Goal: Task Accomplishment & Management: Manage account settings

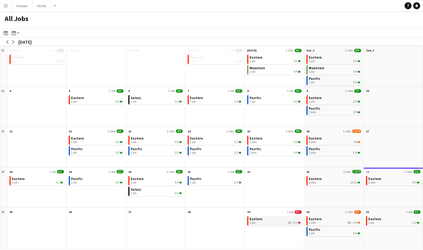
click at [270, 221] on link "Eastern 1 job 1A • 0/1" at bounding box center [274, 220] width 51 height 8
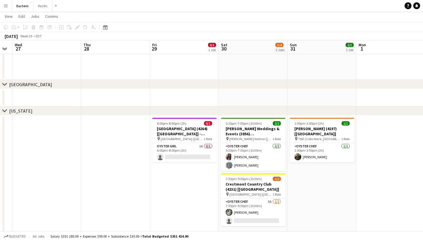
scroll to position [0, 148]
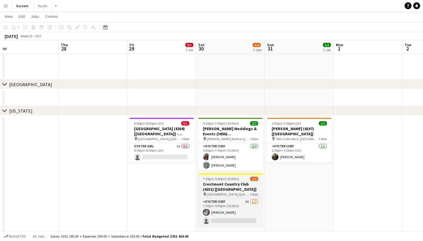
click at [237, 181] on app-job-card "7:30pm-9:00pm (1h30m) 1/2 [GEOGRAPHIC_DATA] (4231) [[GEOGRAPHIC_DATA]] pin [GEO…" at bounding box center [230, 199] width 64 height 53
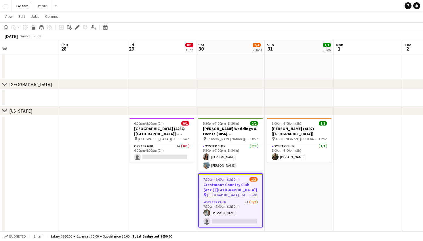
click at [245, 187] on h3 "Crestmont Country Club (4231) [[GEOGRAPHIC_DATA]]" at bounding box center [230, 187] width 63 height 10
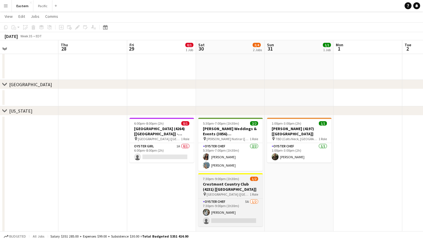
click at [242, 184] on h3 "Crestmont Country Club (4231) [[GEOGRAPHIC_DATA]]" at bounding box center [230, 187] width 64 height 10
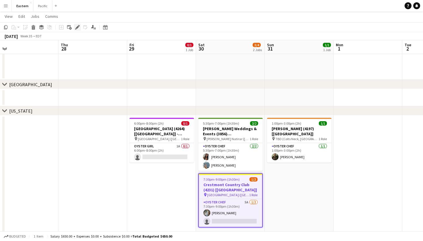
click at [78, 26] on icon "Edit" at bounding box center [77, 27] width 5 height 5
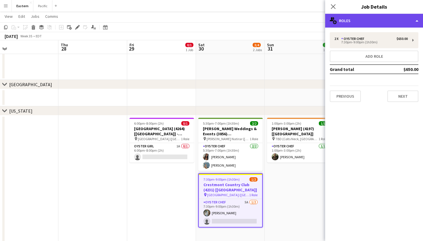
click at [415, 26] on div "multiple-users-add Roles" at bounding box center [374, 21] width 98 height 14
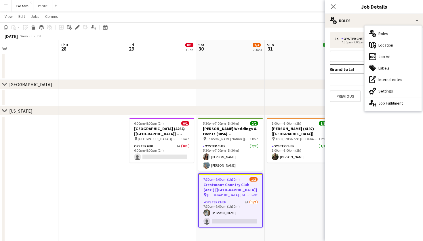
click at [250, 193] on span "1 Role" at bounding box center [253, 195] width 8 height 4
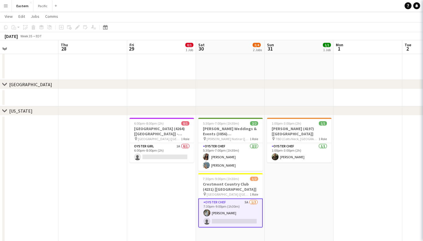
click at [247, 210] on app-card-role "Oyster Chef 5A [DATE] 7:30pm-9:00pm (1h30m) [PERSON_NAME] single-neutral-actions" at bounding box center [230, 213] width 64 height 29
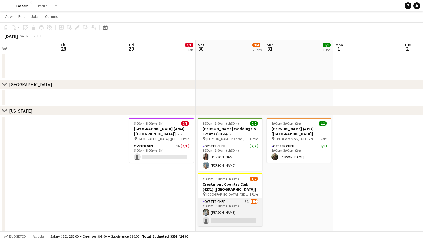
click at [249, 206] on app-card-role "Oyster Chef 5A [DATE] 7:30pm-9:00pm (1h30m) [PERSON_NAME] single-neutral-actions" at bounding box center [230, 213] width 64 height 28
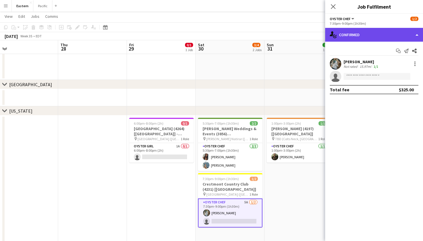
click at [370, 37] on div "single-neutral-actions-check-2 Confirmed" at bounding box center [374, 35] width 98 height 14
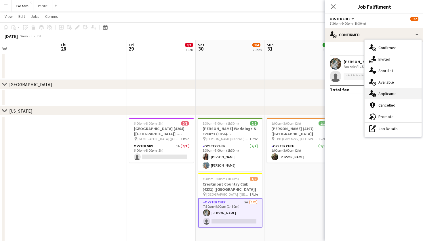
click at [383, 95] on div "single-neutral-actions-information Applicants" at bounding box center [392, 93] width 57 height 11
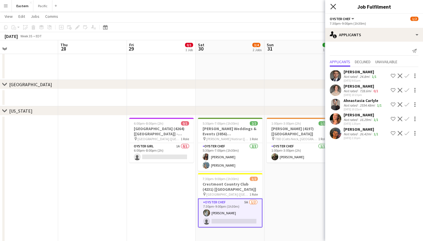
click at [334, 8] on icon at bounding box center [332, 6] width 5 height 5
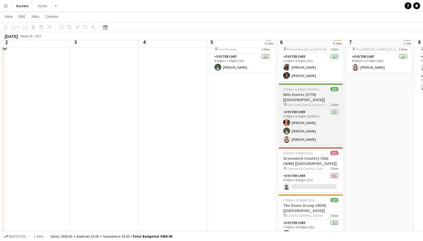
scroll to position [255, 0]
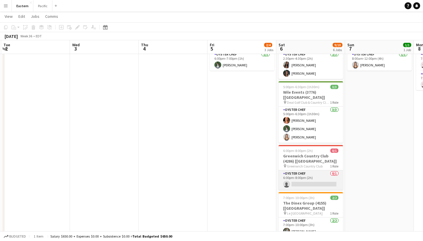
click at [318, 171] on app-card-role "Oyster Chef 0/1 6:00pm-8:00pm (2h) single-neutral-actions" at bounding box center [310, 180] width 64 height 20
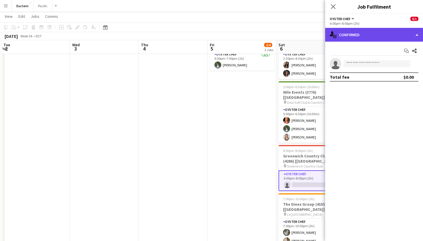
click at [377, 32] on div "single-neutral-actions-check-2 Confirmed" at bounding box center [374, 35] width 98 height 14
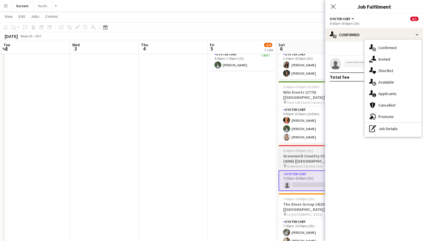
click at [294, 170] on app-card-role "Oyster Chef 0/1 6:00pm-8:00pm (2h) single-neutral-actions" at bounding box center [310, 180] width 64 height 21
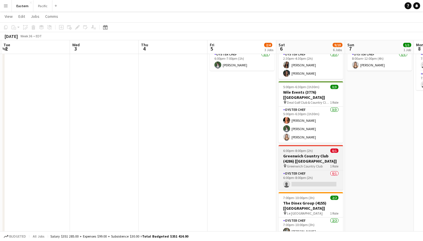
click at [318, 154] on h3 "Greenwich Country Club (4286) [[GEOGRAPHIC_DATA]]" at bounding box center [310, 159] width 64 height 10
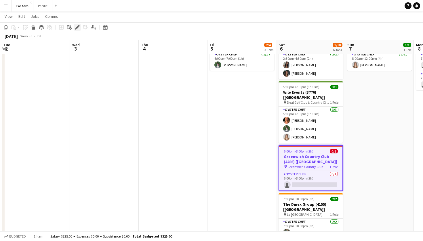
click at [78, 26] on icon at bounding box center [77, 27] width 3 height 3
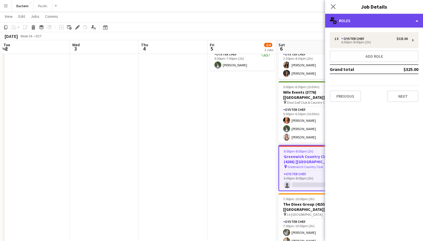
click at [405, 18] on div "multiple-users-add Roles" at bounding box center [374, 21] width 98 height 14
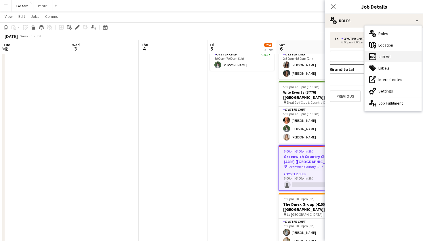
click at [398, 56] on div "ads-window Job Ad" at bounding box center [392, 56] width 57 height 11
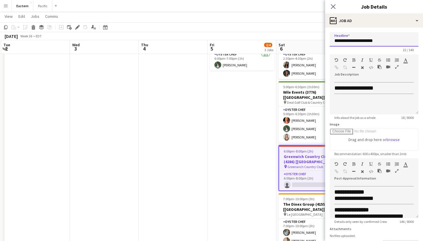
drag, startPoint x: 387, startPoint y: 41, endPoint x: 325, endPoint y: 40, distance: 61.8
click at [325, 40] on form "**********" at bounding box center [374, 155] width 98 height 247
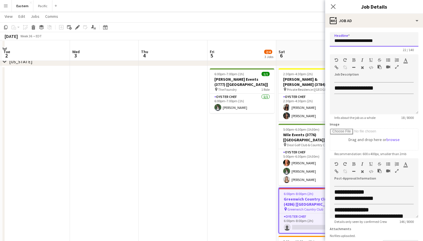
scroll to position [212, 0]
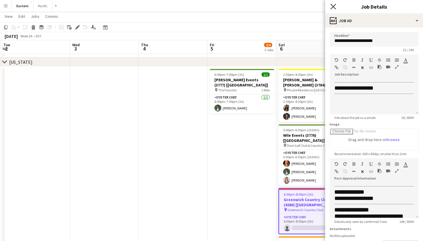
click at [331, 8] on icon at bounding box center [332, 6] width 5 height 5
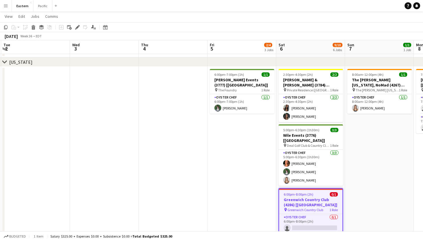
click at [8, 7] on button "Menu" at bounding box center [5, 5] width 11 height 11
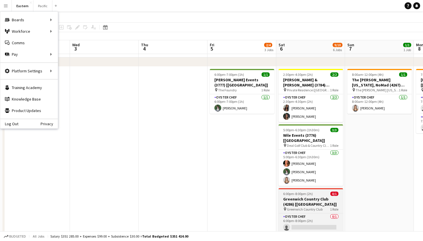
click at [326, 198] on h3 "Greenwich Country Club (4286) [[GEOGRAPHIC_DATA]]" at bounding box center [310, 202] width 64 height 10
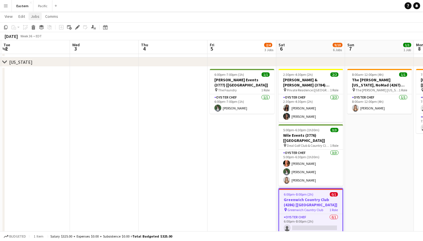
click at [36, 15] on span "Jobs" at bounding box center [35, 16] width 9 height 5
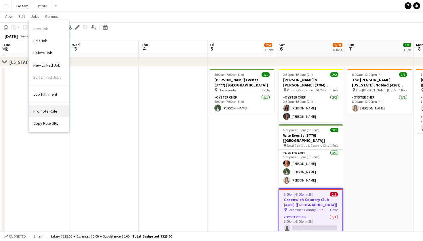
click at [55, 113] on span "Promote Role" at bounding box center [45, 111] width 24 height 5
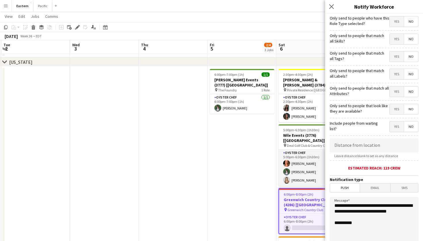
click at [304, 170] on app-card-role "Oyster Chef [DATE] 5:00pm-6:30pm (1h30m) [PERSON_NAME] [PERSON_NAME] [PERSON_NA…" at bounding box center [310, 168] width 64 height 36
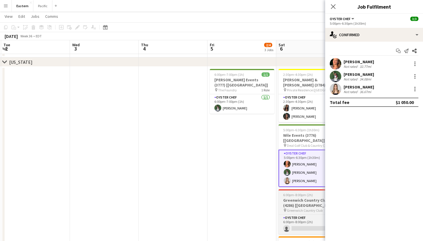
click at [318, 201] on h3 "Greenwich Country Club (4286) [[GEOGRAPHIC_DATA]]" at bounding box center [310, 203] width 64 height 10
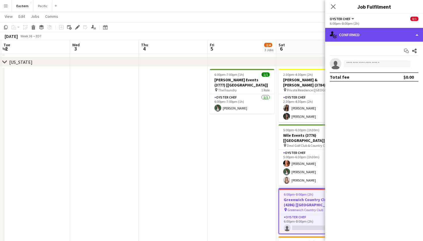
click at [380, 32] on div "single-neutral-actions-check-2 Confirmed" at bounding box center [374, 35] width 98 height 14
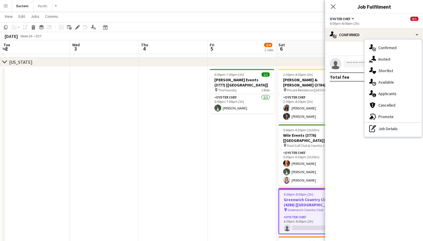
click at [307, 208] on span "Greenwich Country Club" at bounding box center [305, 210] width 36 height 4
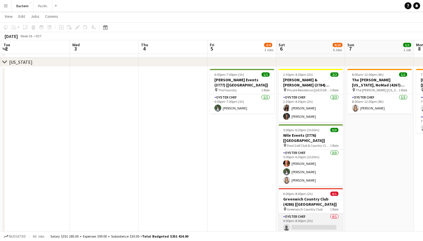
click at [313, 222] on app-card-role "Oyster Chef 0/1 6:00pm-8:00pm (2h) single-neutral-actions" at bounding box center [310, 224] width 64 height 20
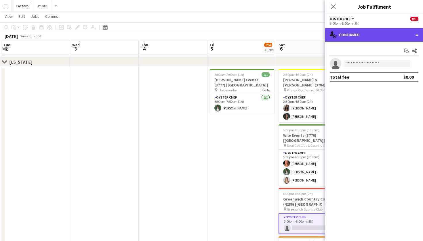
click at [367, 38] on div "single-neutral-actions-check-2 Confirmed" at bounding box center [374, 35] width 98 height 14
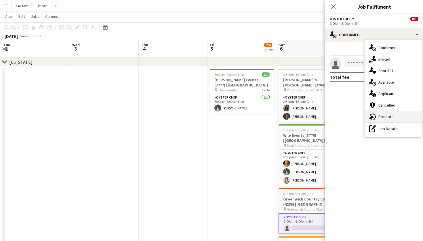
click at [389, 119] on div "advertising-megaphone Promote" at bounding box center [392, 116] width 57 height 11
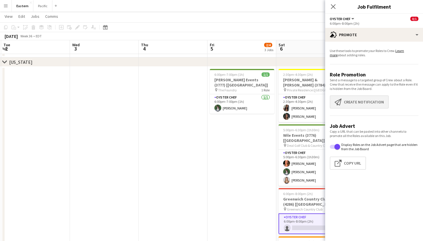
click at [370, 106] on button "Create notification Create notification" at bounding box center [358, 101] width 59 height 13
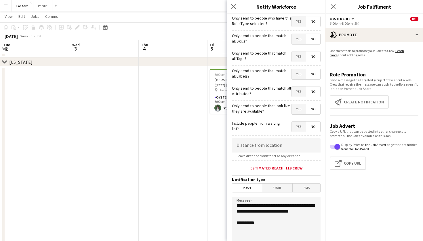
click at [301, 55] on span "Yes" at bounding box center [298, 56] width 14 height 10
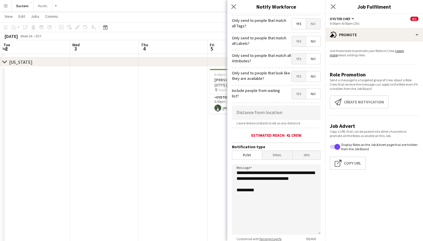
scroll to position [42, 0]
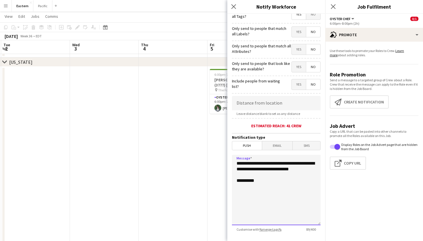
drag, startPoint x: 258, startPoint y: 178, endPoint x: 228, endPoint y: 162, distance: 34.1
click at [228, 162] on form "**********" at bounding box center [276, 123] width 98 height 303
type textarea "**********"
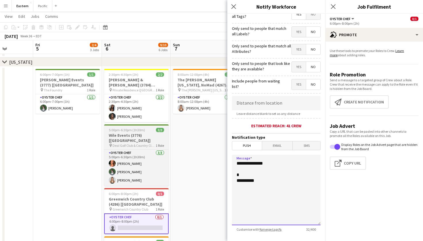
scroll to position [0, 206]
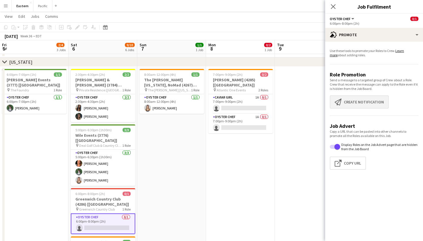
click at [354, 99] on button "Create notification Create notification" at bounding box center [358, 101] width 59 height 13
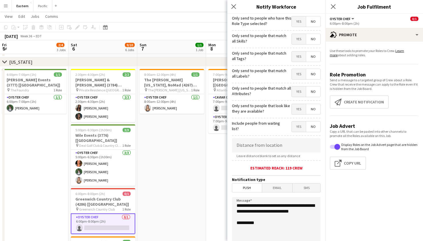
click at [300, 57] on span "Yes" at bounding box center [298, 56] width 14 height 10
drag, startPoint x: 269, startPoint y: 221, endPoint x: 236, endPoint y: 204, distance: 37.4
click at [236, 204] on textarea "**********" at bounding box center [276, 232] width 89 height 70
paste textarea "**********"
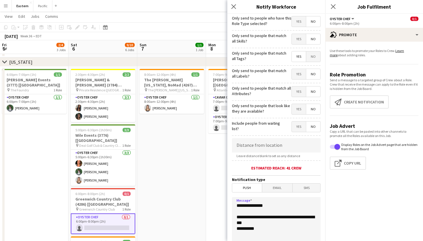
drag, startPoint x: 264, startPoint y: 223, endPoint x: 239, endPoint y: 225, distance: 25.9
click at [239, 225] on textarea "**********" at bounding box center [276, 232] width 89 height 70
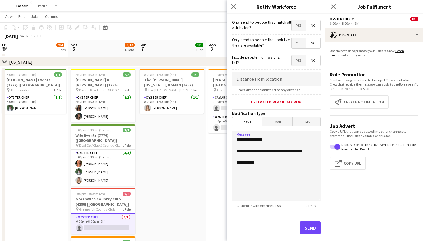
scroll to position [67, 0]
type textarea "**********"
click at [307, 232] on button "Send" at bounding box center [310, 227] width 21 height 13
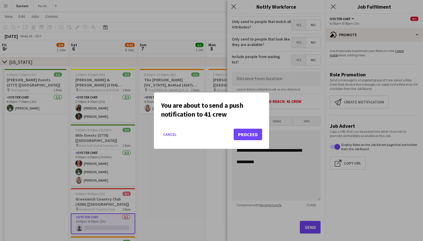
click at [247, 133] on button "Proceed" at bounding box center [247, 134] width 28 height 11
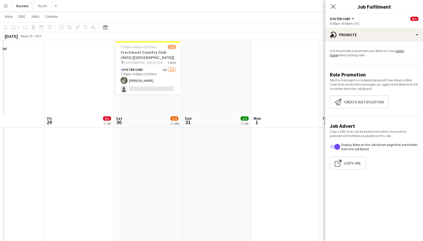
scroll to position [212, 0]
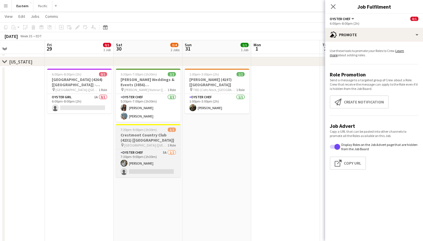
click at [154, 144] on span "[GEOGRAPHIC_DATA] ([GEOGRAPHIC_DATA], [GEOGRAPHIC_DATA])" at bounding box center [145, 145] width 43 height 4
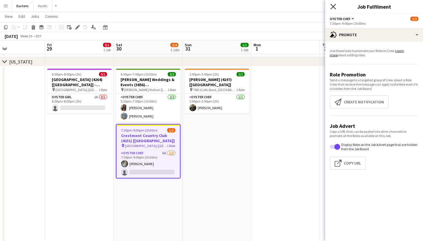
click at [332, 4] on icon "Close pop-in" at bounding box center [332, 6] width 5 height 5
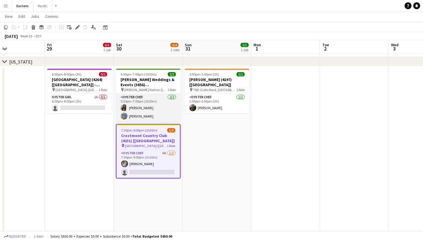
click at [168, 113] on app-card-role "Oyster Chef [DATE] 5:30pm-7:00pm (1h30m) [PERSON_NAME] [PERSON_NAME]" at bounding box center [148, 108] width 64 height 28
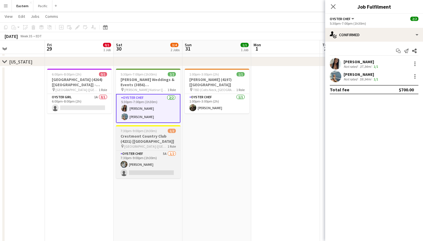
click at [164, 140] on h3 "Crestmont Country Club (4231) [[GEOGRAPHIC_DATA]]" at bounding box center [148, 139] width 64 height 10
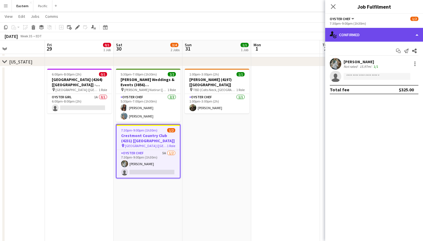
click at [388, 36] on div "single-neutral-actions-check-2 Confirmed" at bounding box center [374, 35] width 98 height 14
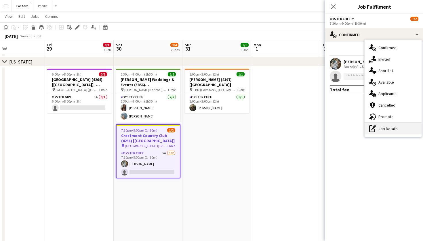
click at [386, 129] on div "pen-write Job Details" at bounding box center [392, 128] width 57 height 11
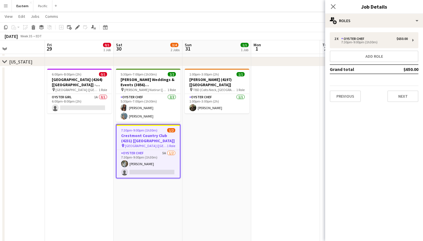
click at [135, 142] on h3 "Crestmont Country Club (4231) [[GEOGRAPHIC_DATA]]" at bounding box center [147, 138] width 63 height 10
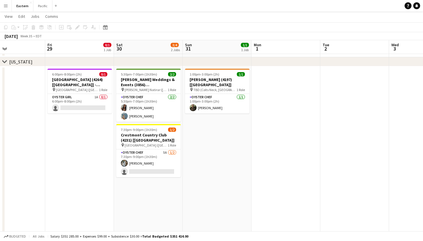
click at [180, 126] on app-job-card "7:30pm-9:00pm (1h30m) 1/2 [GEOGRAPHIC_DATA] (4231) [[GEOGRAPHIC_DATA]] pin [GEO…" at bounding box center [148, 150] width 64 height 53
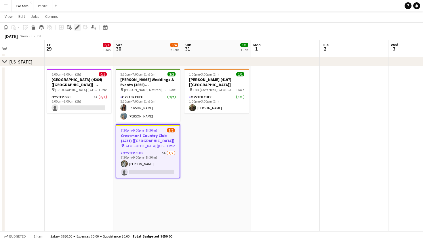
click at [77, 25] on icon "Edit" at bounding box center [77, 27] width 5 height 5
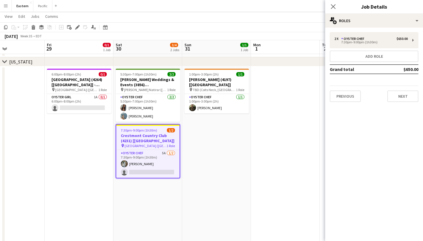
click at [404, 9] on h3 "Job Details" at bounding box center [374, 6] width 98 height 7
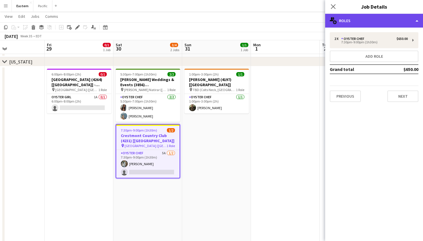
click at [400, 23] on div "multiple-users-add Roles" at bounding box center [374, 21] width 98 height 14
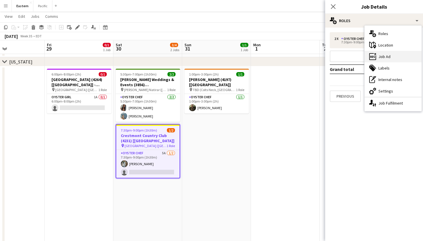
click at [402, 60] on div "ads-window Job Ad" at bounding box center [392, 56] width 57 height 11
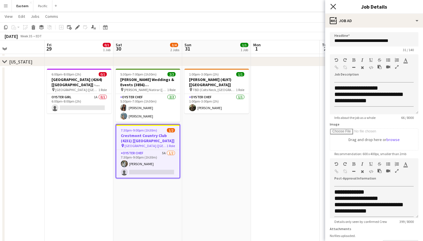
click at [333, 6] on icon at bounding box center [332, 6] width 5 height 5
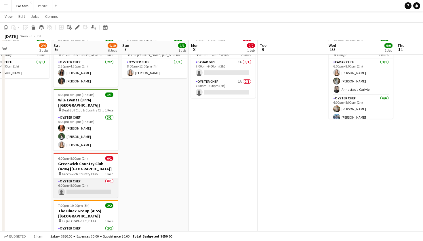
scroll to position [248, 0]
click at [103, 188] on app-card-role "Oyster Chef 0/1 6:00pm-8:00pm (2h) single-neutral-actions" at bounding box center [85, 188] width 64 height 20
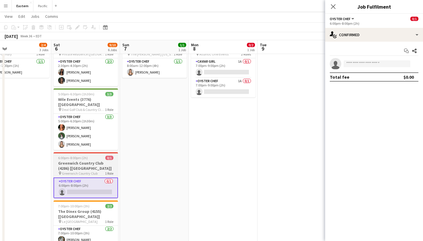
click at [105, 171] on span "1 Role" at bounding box center [109, 173] width 8 height 4
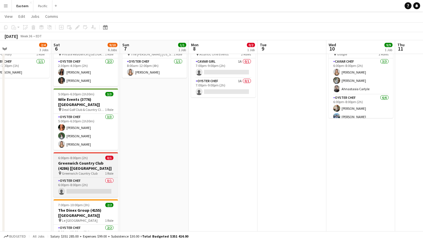
click at [89, 161] on h3 "Greenwich Country Club (4286) [[GEOGRAPHIC_DATA]]" at bounding box center [85, 166] width 64 height 10
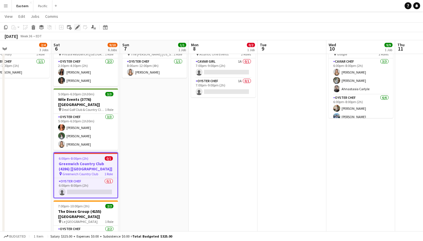
click at [79, 26] on icon at bounding box center [78, 25] width 1 height 1
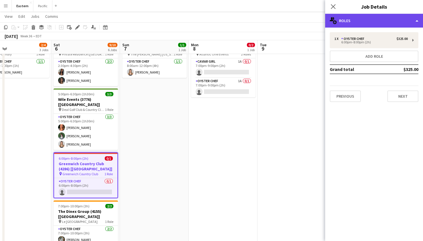
click at [348, 22] on div "multiple-users-add Roles" at bounding box center [374, 21] width 98 height 14
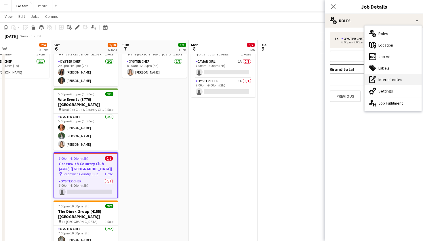
click at [396, 80] on div "pen-write Internal notes" at bounding box center [392, 79] width 57 height 11
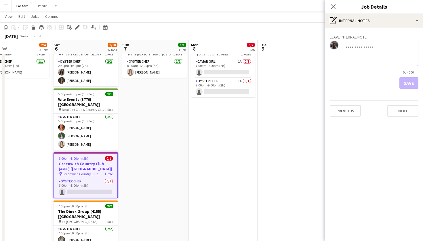
click at [382, 47] on textarea at bounding box center [379, 54] width 78 height 27
type textarea "**********"
click at [411, 86] on button "Save" at bounding box center [408, 82] width 19 height 11
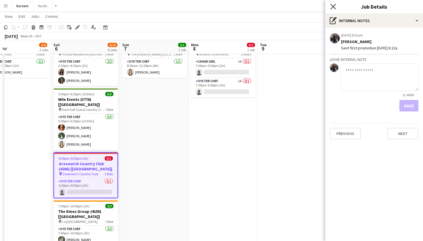
click at [335, 8] on icon "Close pop-in" at bounding box center [332, 6] width 5 height 5
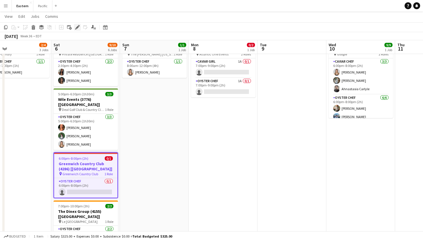
click at [76, 29] on icon at bounding box center [75, 28] width 1 height 1
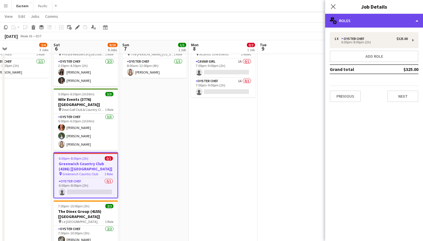
click at [400, 22] on div "multiple-users-add Roles" at bounding box center [374, 21] width 98 height 14
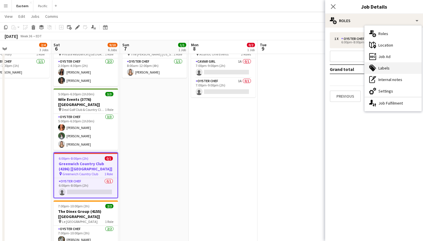
click at [393, 67] on div "tags-double Labels" at bounding box center [392, 67] width 57 height 11
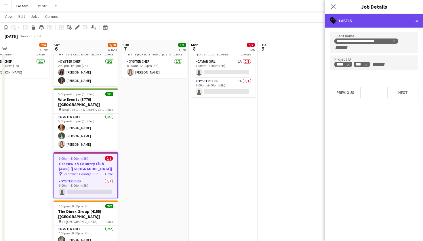
click at [353, 24] on div "tags-double Labels" at bounding box center [374, 21] width 98 height 14
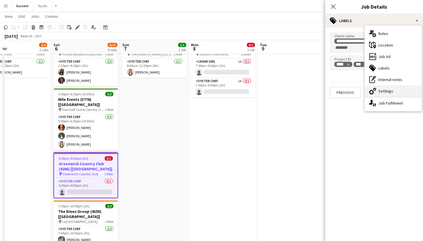
click at [386, 91] on div "cog-double-3 Settings" at bounding box center [392, 90] width 57 height 11
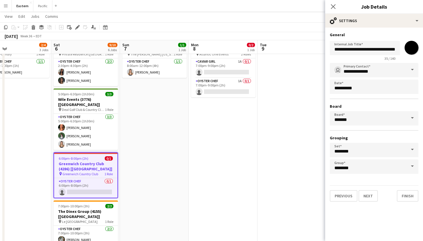
click at [410, 51] on input "*******" at bounding box center [411, 47] width 21 height 21
type input "*******"
click at [335, 1] on div "Close pop-in" at bounding box center [333, 6] width 16 height 13
click at [335, 6] on icon "Close pop-in" at bounding box center [332, 6] width 5 height 5
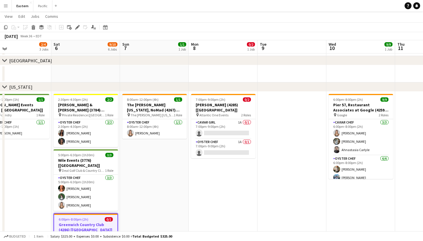
scroll to position [187, 0]
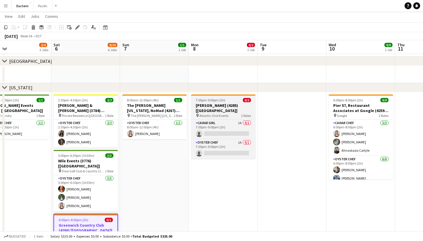
click at [241, 114] on span "2 Roles" at bounding box center [246, 116] width 10 height 4
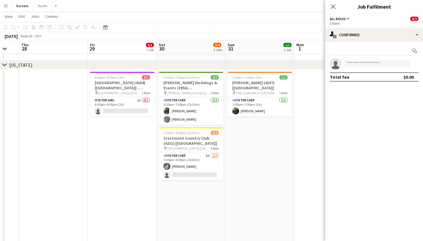
scroll to position [0, 143]
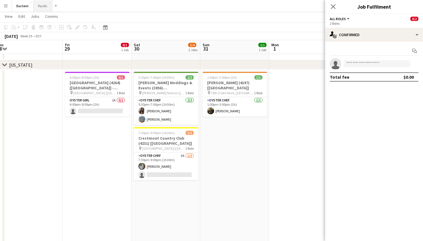
click at [38, 6] on button "Pacific Close" at bounding box center [42, 5] width 19 height 11
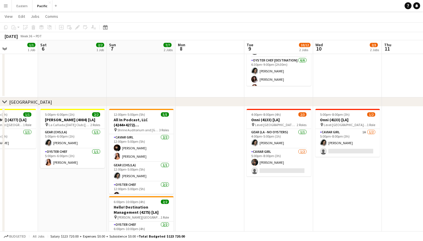
scroll to position [0, 246]
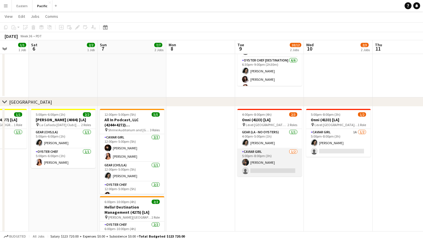
click at [283, 161] on app-card-role "Caviar Girl [DEMOGRAPHIC_DATA][DATE] 5:00pm-8:00pm (3h) [PERSON_NAME] single-ne…" at bounding box center [269, 163] width 64 height 28
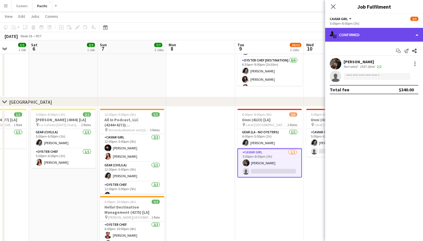
click at [369, 37] on div "single-neutral-actions-check-2 Confirmed" at bounding box center [374, 35] width 98 height 14
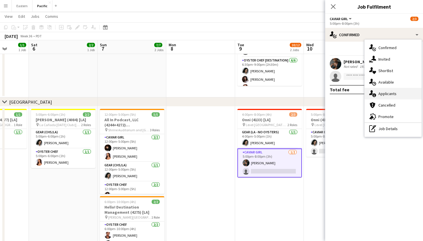
click at [384, 91] on div "single-neutral-actions-information Applicants" at bounding box center [392, 93] width 57 height 11
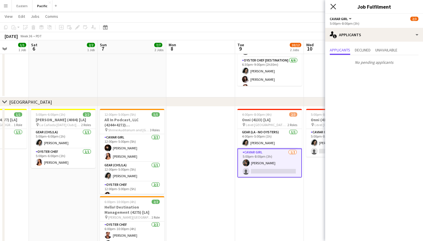
click at [333, 6] on icon "Close pop-in" at bounding box center [332, 6] width 5 height 5
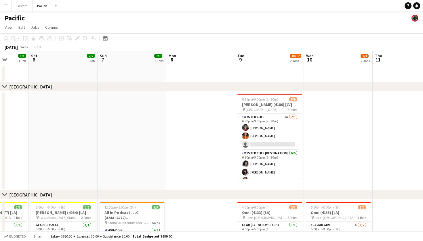
scroll to position [0, 0]
